Goal: Task Accomplishment & Management: Manage account settings

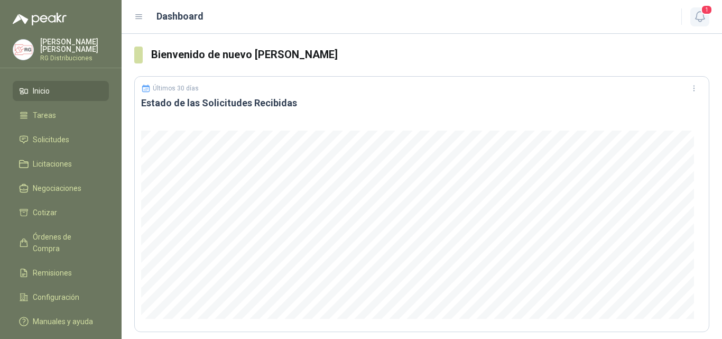
click at [702, 14] on span "1" at bounding box center [707, 10] width 12 height 10
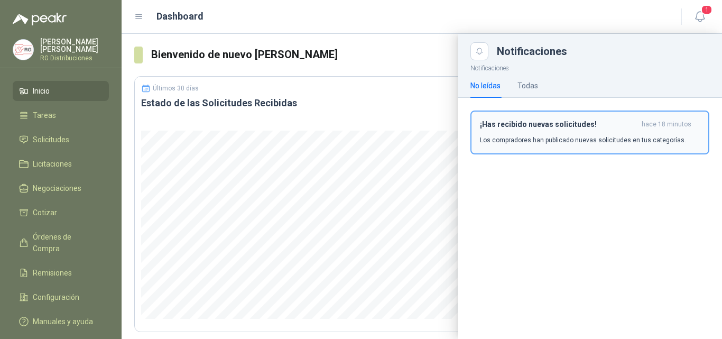
click at [572, 122] on h3 "¡Has recibido nuevas solicitudes!" at bounding box center [559, 124] width 158 height 9
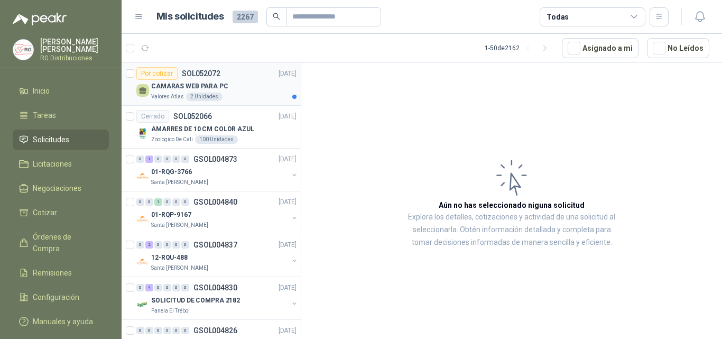
click at [232, 80] on div "CAMARAS WEB PARA PC" at bounding box center [223, 86] width 145 height 13
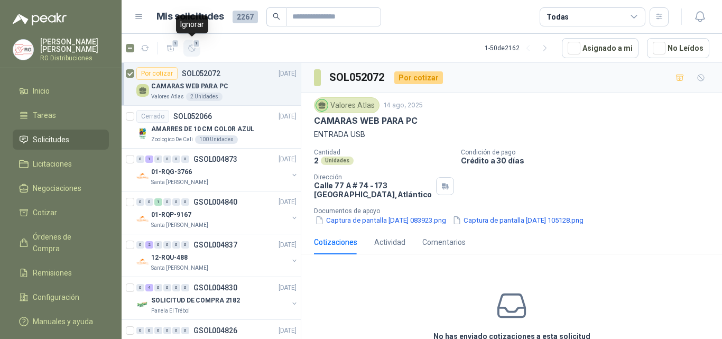
click at [195, 49] on icon "button" at bounding box center [192, 48] width 9 height 9
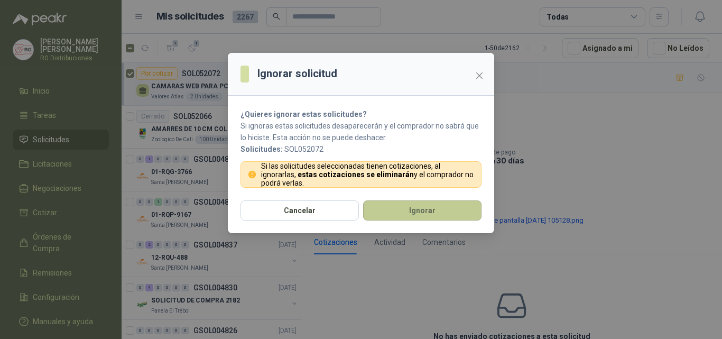
click at [406, 203] on button "Ignorar" at bounding box center [422, 210] width 118 height 20
